Goal: Answer question/provide support

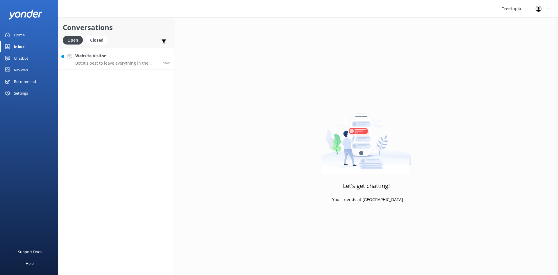
click at [99, 59] on div "Website Visitor Bot: It's best to leave everything in the lockers before starti…" at bounding box center [116, 59] width 83 height 13
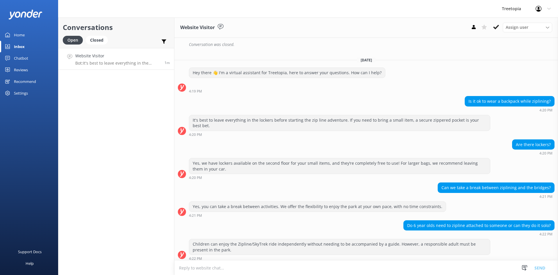
scroll to position [126, 0]
